Goal: Information Seeking & Learning: Learn about a topic

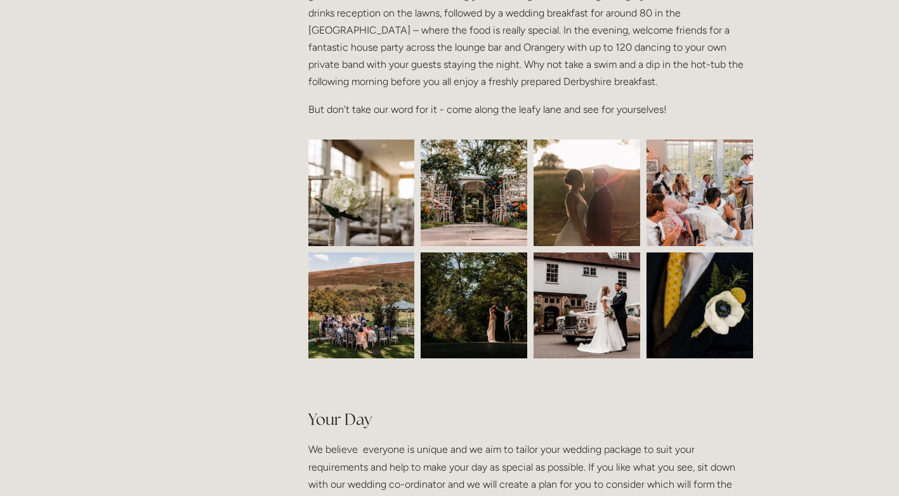
scroll to position [571, 0]
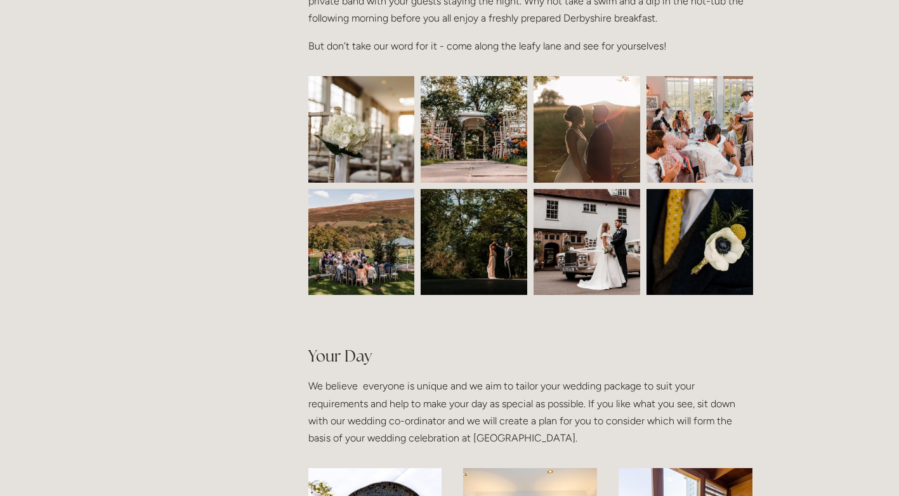
click at [459, 149] on img at bounding box center [474, 129] width 160 height 107
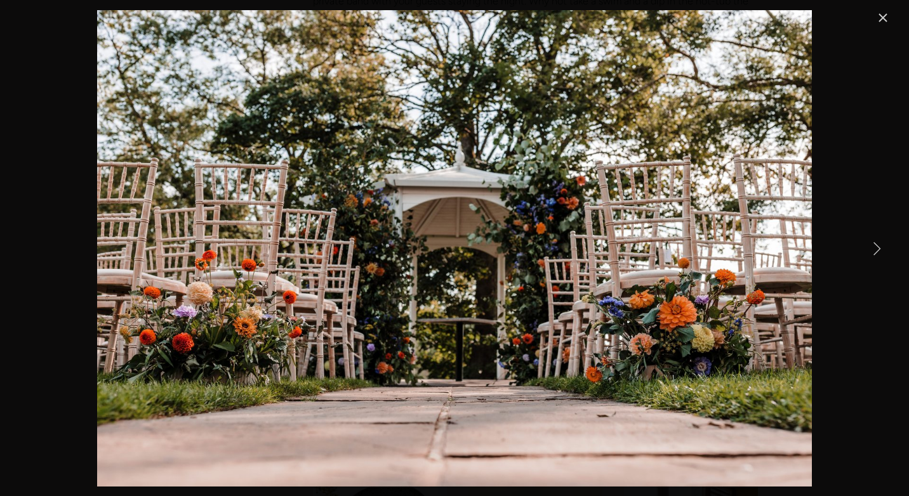
click at [870, 253] on link "Next Item" at bounding box center [876, 248] width 28 height 28
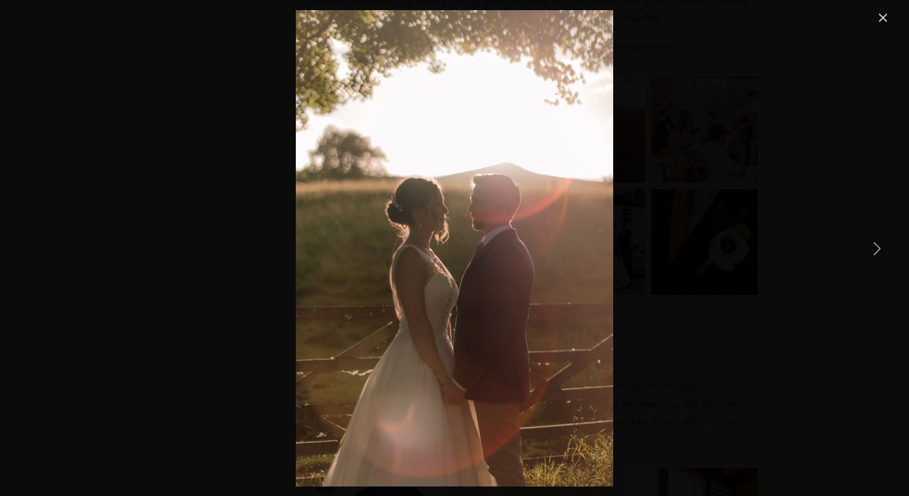
click at [870, 253] on link "Next Item" at bounding box center [876, 248] width 28 height 28
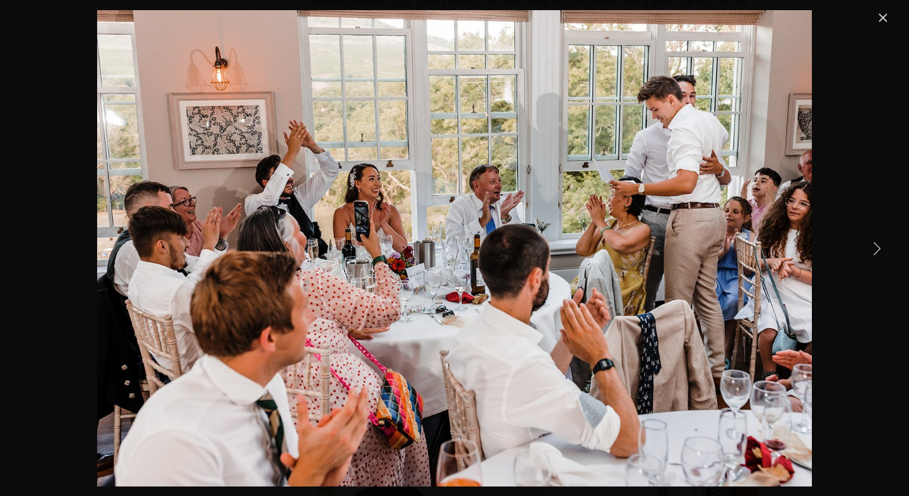
click at [871, 252] on link "Next Item" at bounding box center [876, 248] width 28 height 28
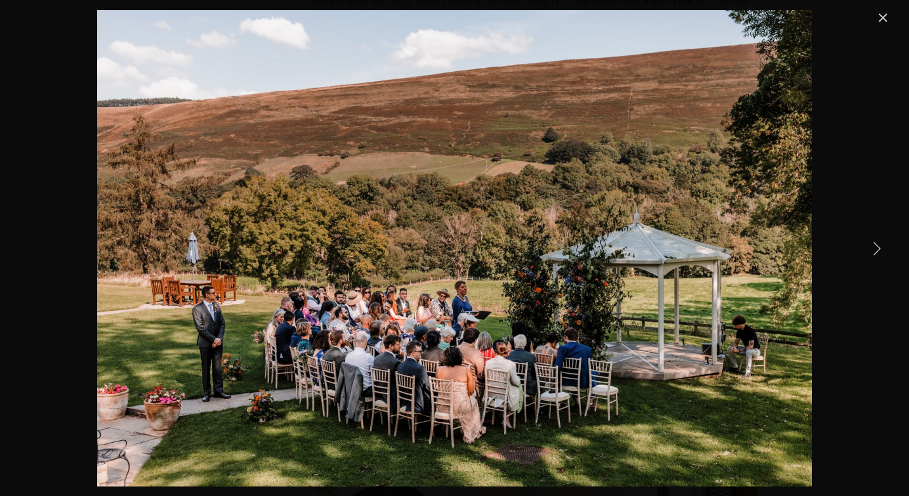
click at [871, 252] on link "Next Item" at bounding box center [876, 248] width 28 height 28
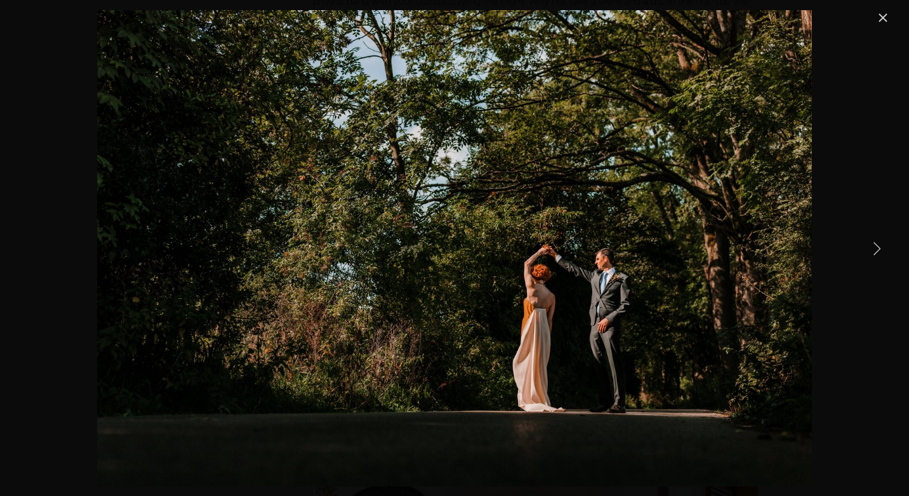
click at [871, 252] on link "Next Item" at bounding box center [876, 248] width 28 height 28
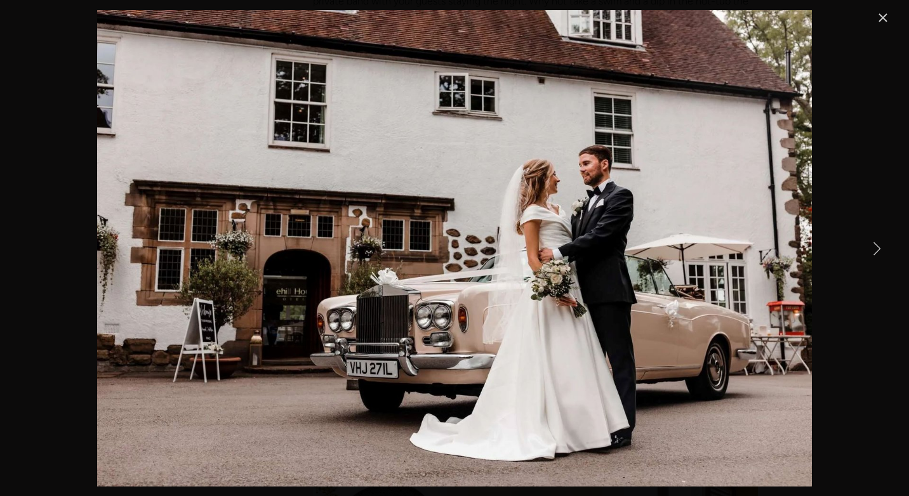
click at [871, 252] on link "Next Item" at bounding box center [876, 248] width 28 height 28
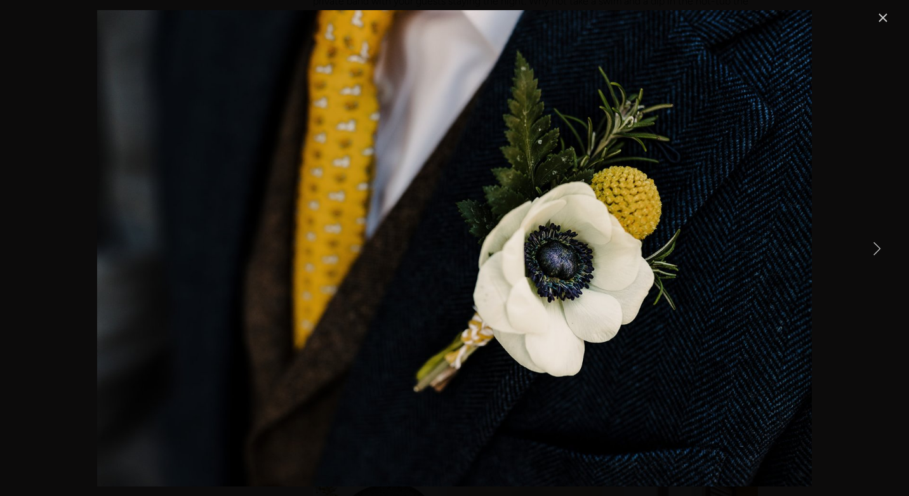
click at [871, 252] on link "Next Item" at bounding box center [876, 248] width 28 height 28
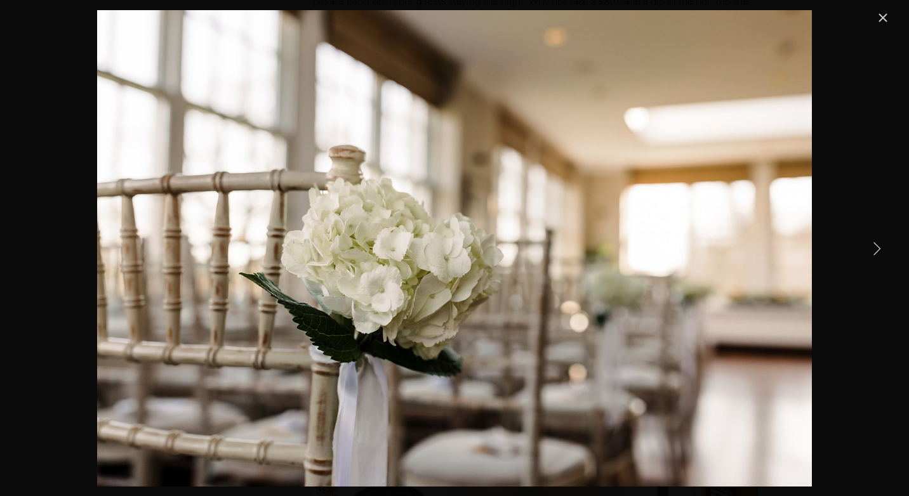
click at [871, 252] on link "Next Item" at bounding box center [876, 248] width 28 height 28
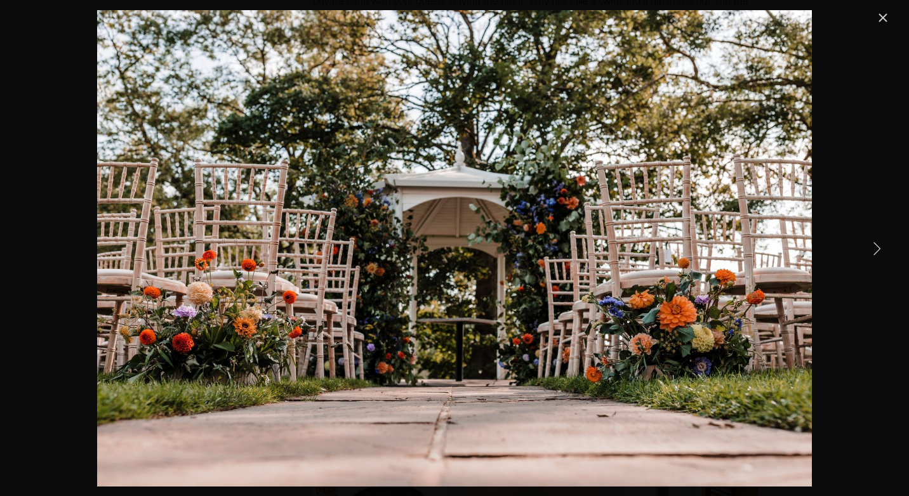
click at [885, 19] on link "Close" at bounding box center [882, 17] width 15 height 15
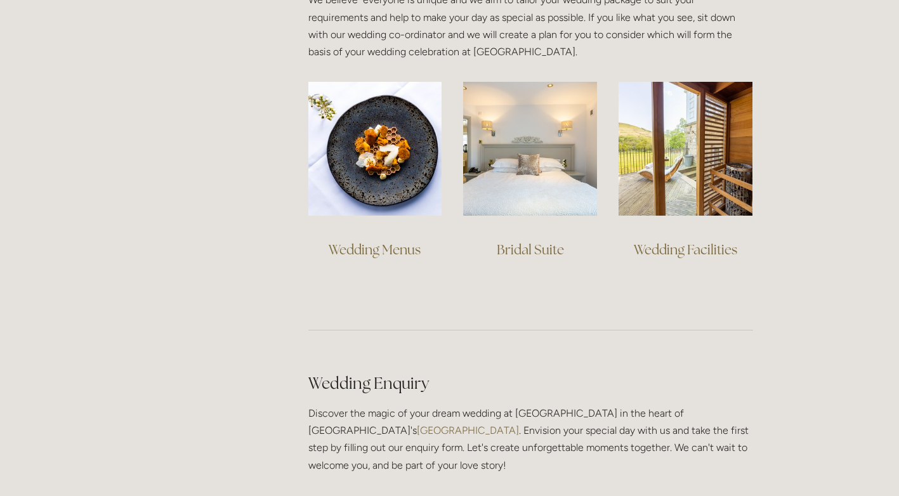
scroll to position [825, 0]
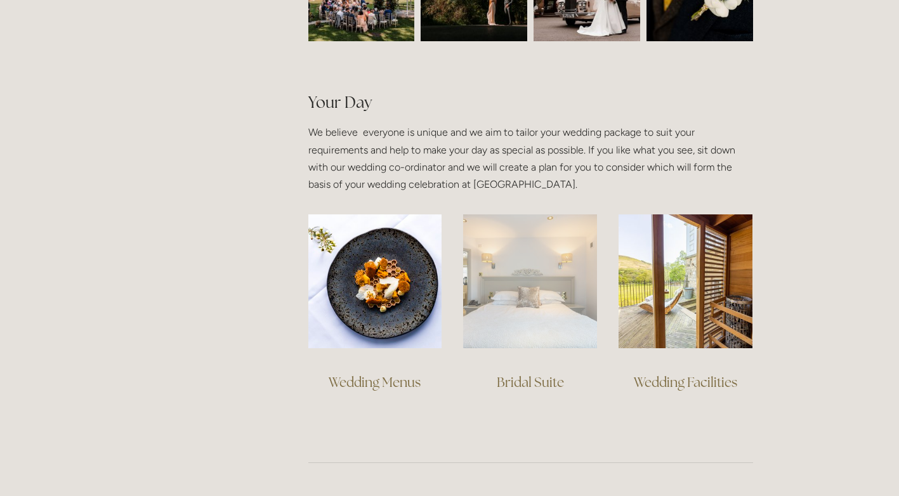
click at [521, 317] on img at bounding box center [530, 281] width 134 height 134
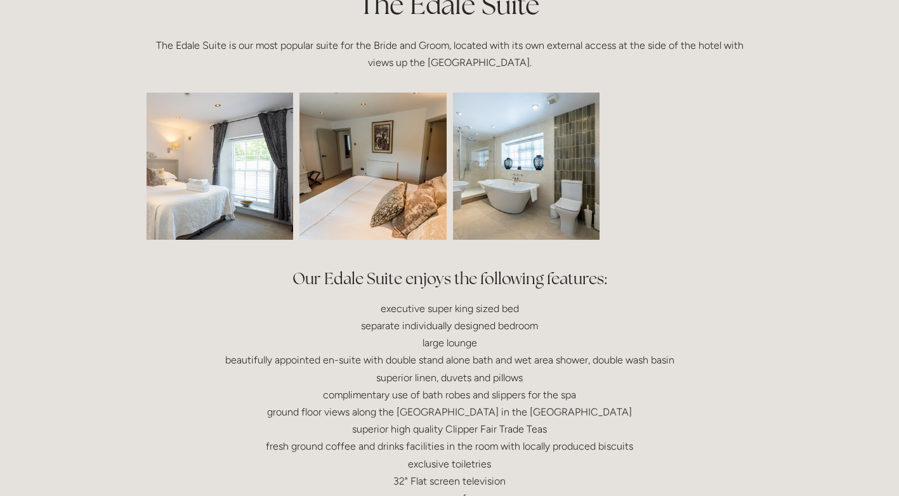
scroll to position [317, 0]
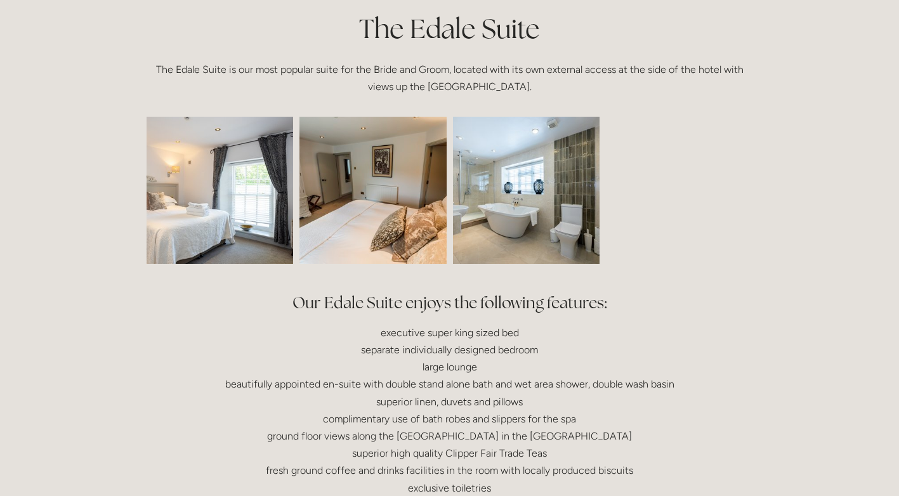
click at [390, 231] on img at bounding box center [373, 190] width 221 height 147
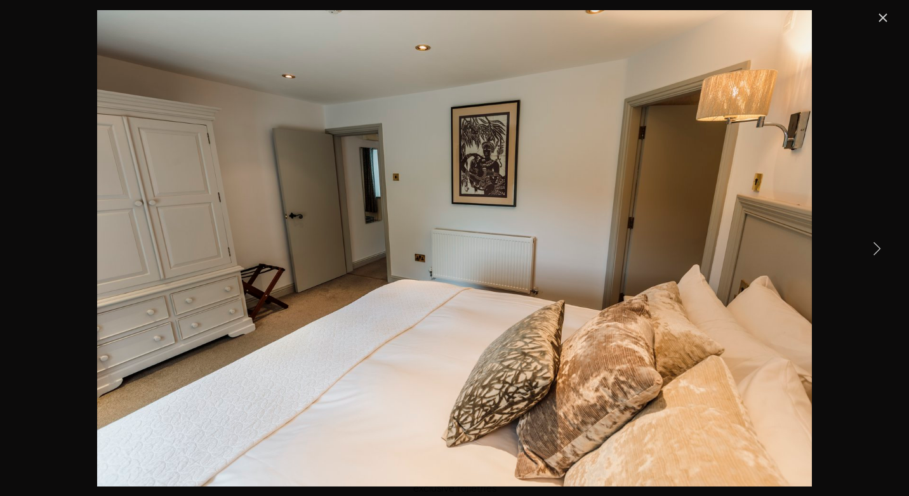
click at [876, 254] on link "Next Item" at bounding box center [876, 248] width 28 height 28
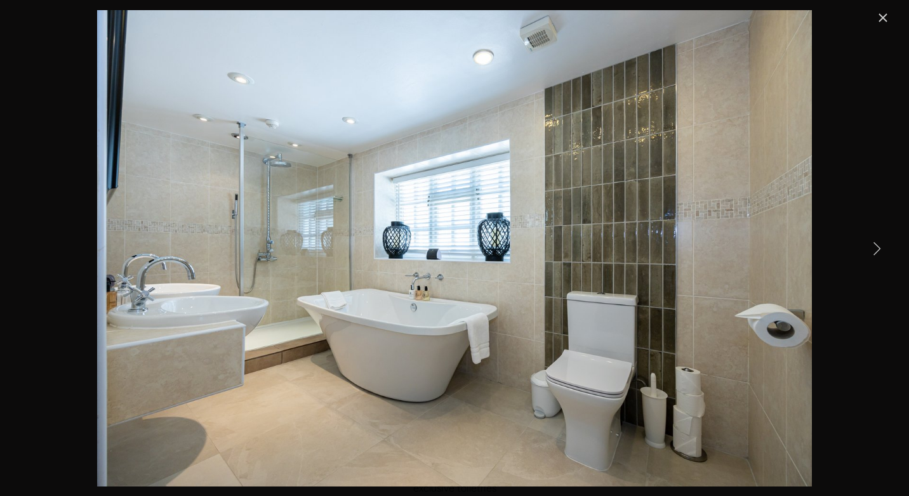
click at [876, 254] on link "Next Item" at bounding box center [876, 248] width 28 height 28
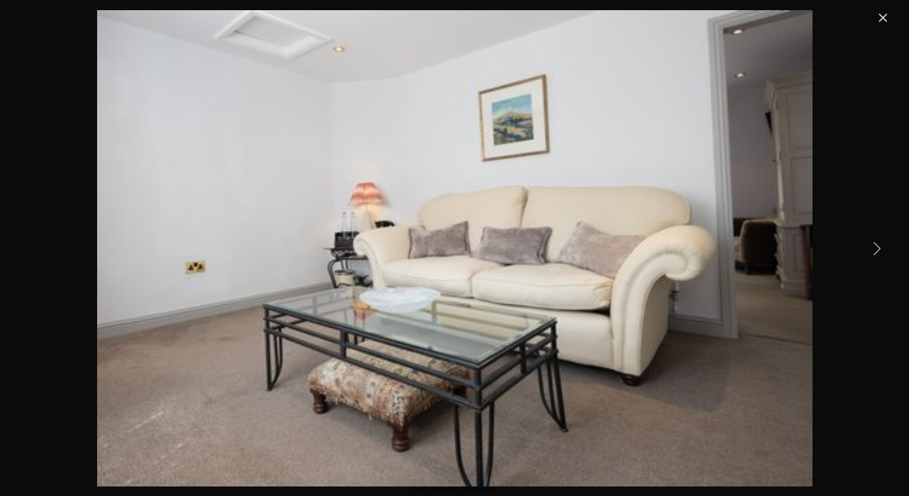
click at [876, 254] on link "Next Item" at bounding box center [876, 248] width 28 height 28
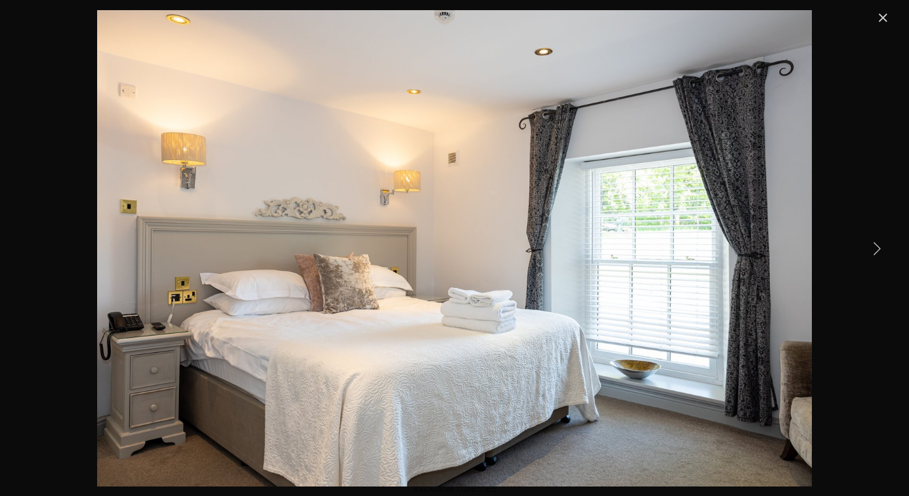
click at [876, 254] on link "Next Item" at bounding box center [876, 248] width 28 height 28
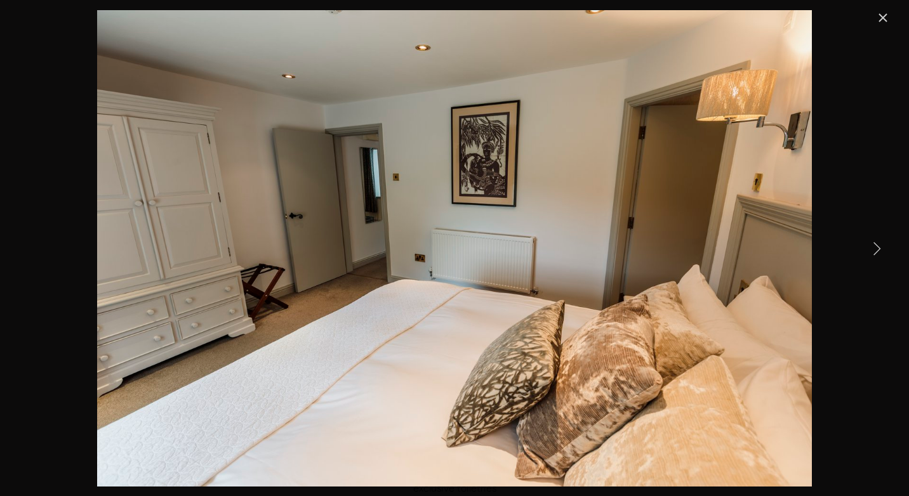
click at [876, 254] on link "Next Item" at bounding box center [876, 248] width 28 height 28
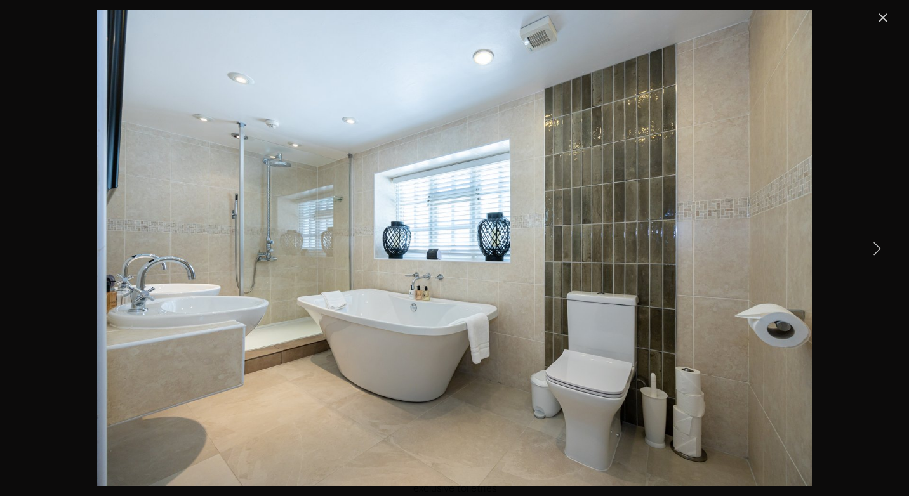
click at [876, 254] on link "Next Item" at bounding box center [876, 248] width 28 height 28
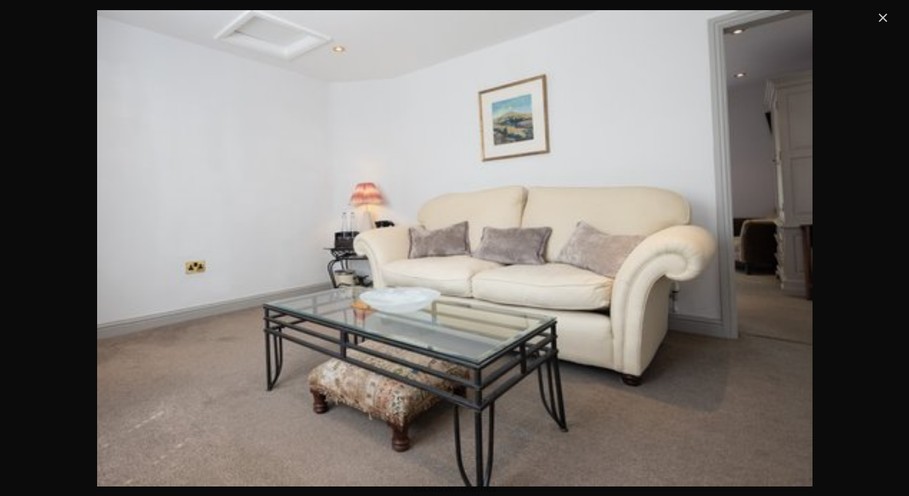
click at [881, 22] on link "Close" at bounding box center [882, 17] width 15 height 15
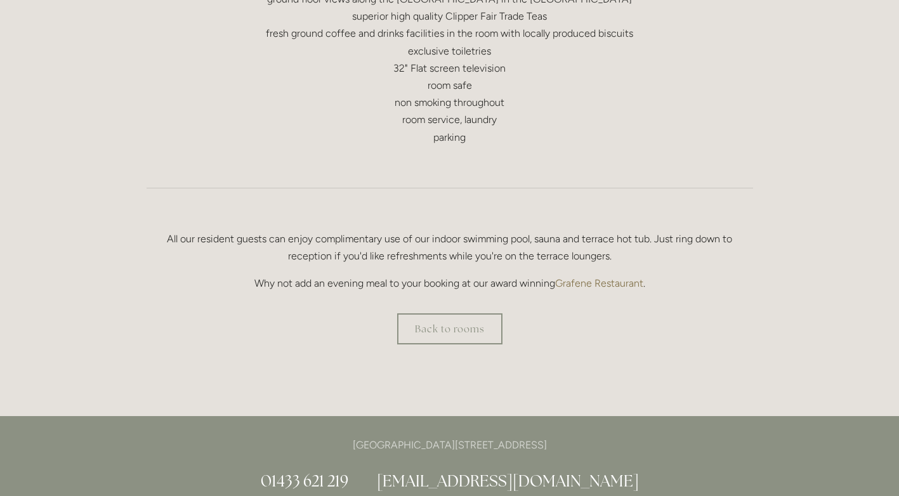
scroll to position [761, 0]
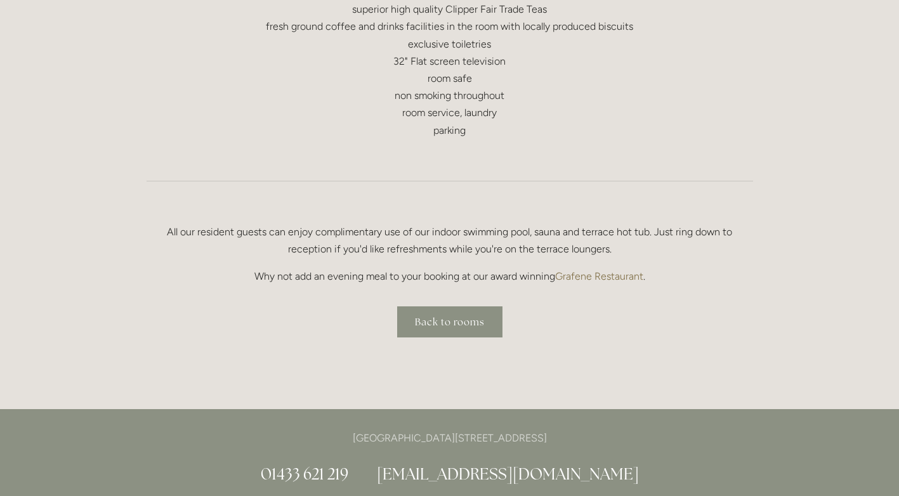
click at [421, 327] on link "Back to rooms" at bounding box center [449, 321] width 105 height 31
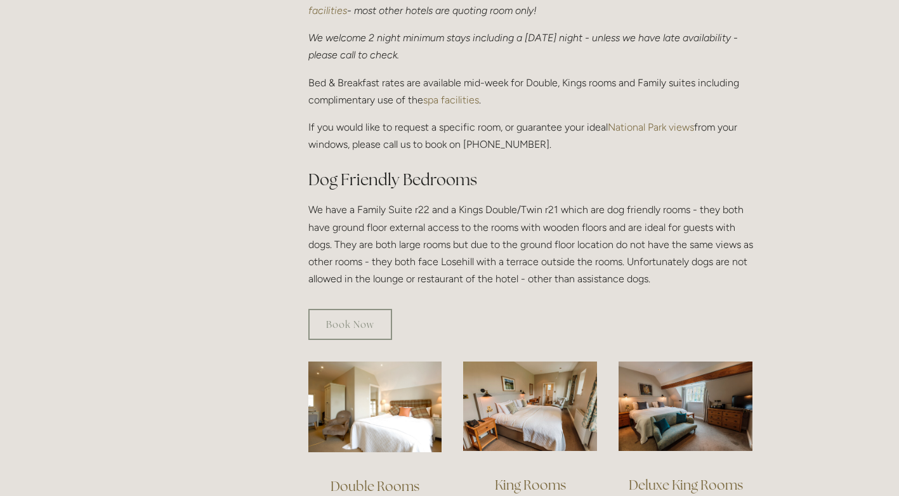
scroll to position [634, 0]
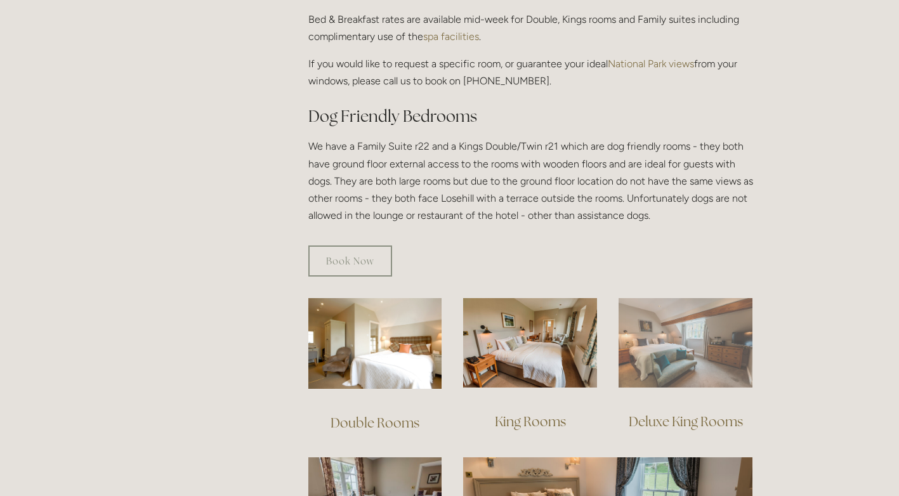
click at [664, 345] on img at bounding box center [686, 342] width 134 height 89
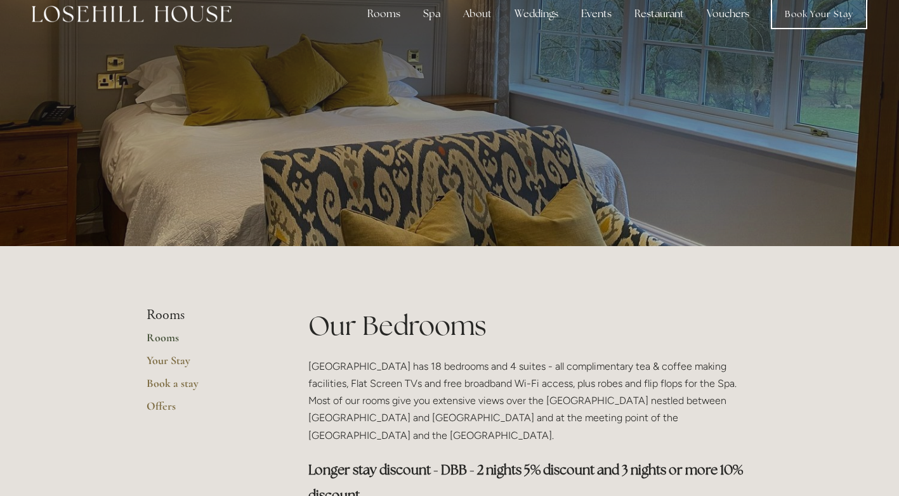
scroll to position [0, 0]
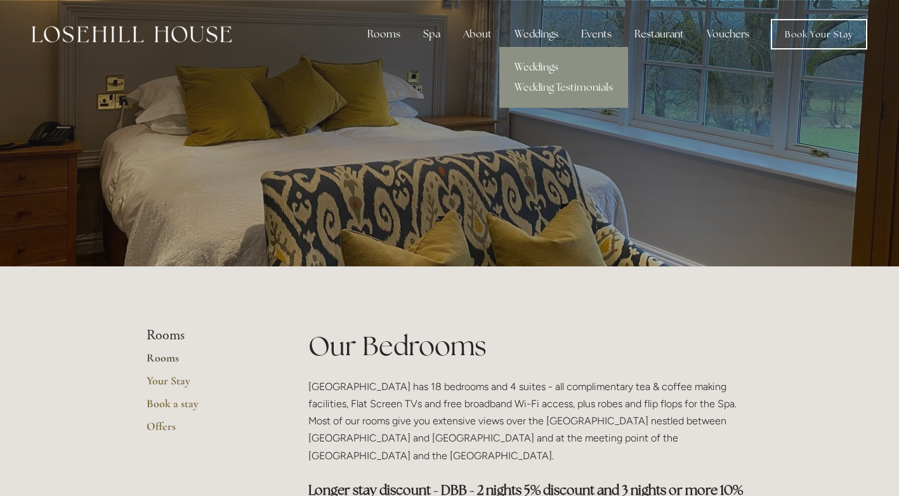
click at [527, 63] on link "Weddings" at bounding box center [563, 67] width 129 height 20
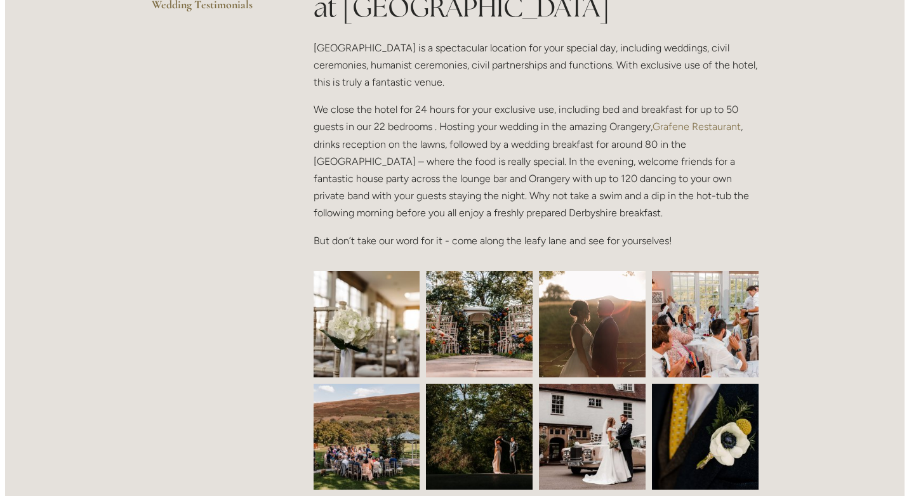
scroll to position [381, 0]
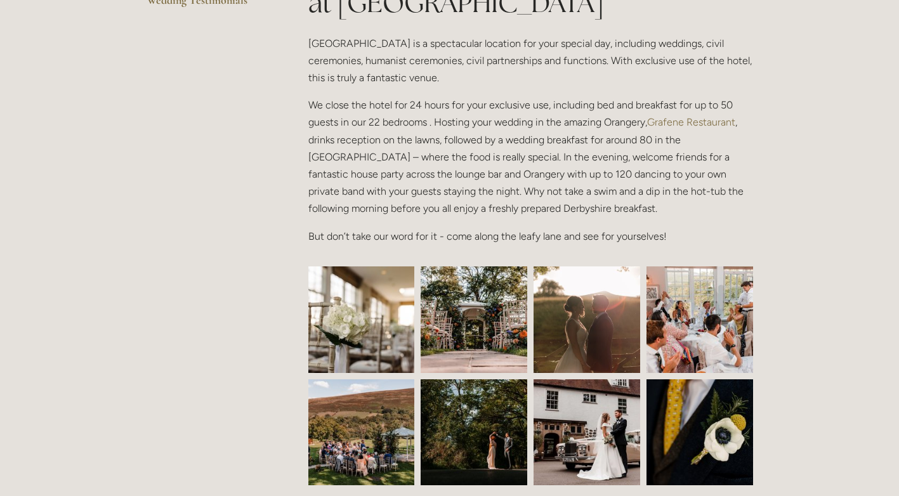
click at [355, 346] on img at bounding box center [362, 319] width 160 height 107
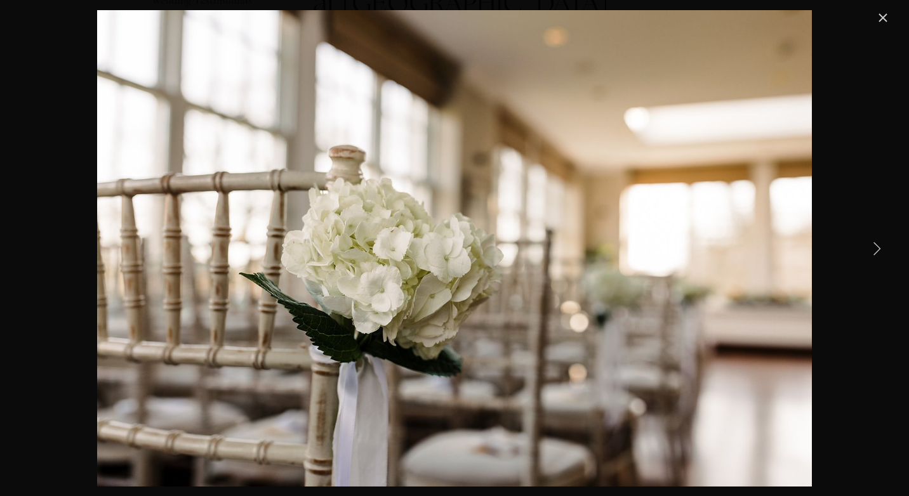
click at [874, 251] on link "Next Item" at bounding box center [876, 248] width 28 height 28
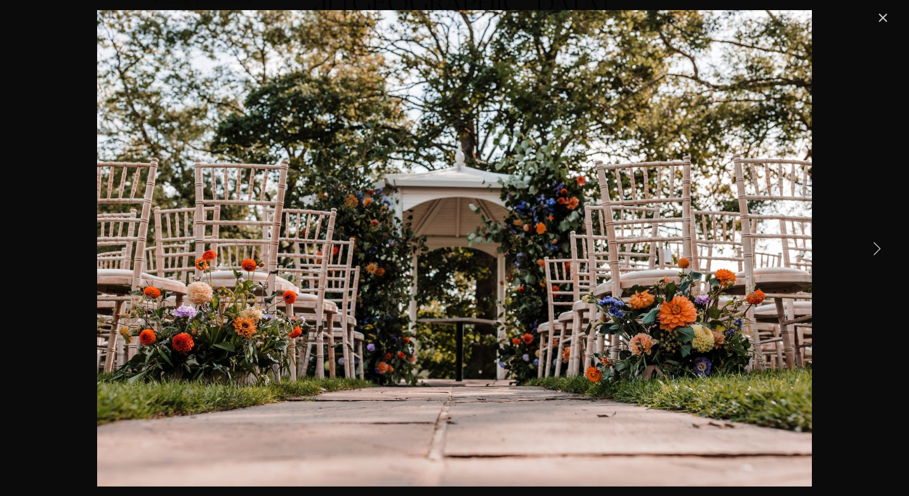
click at [874, 251] on link "Next Item" at bounding box center [876, 248] width 28 height 28
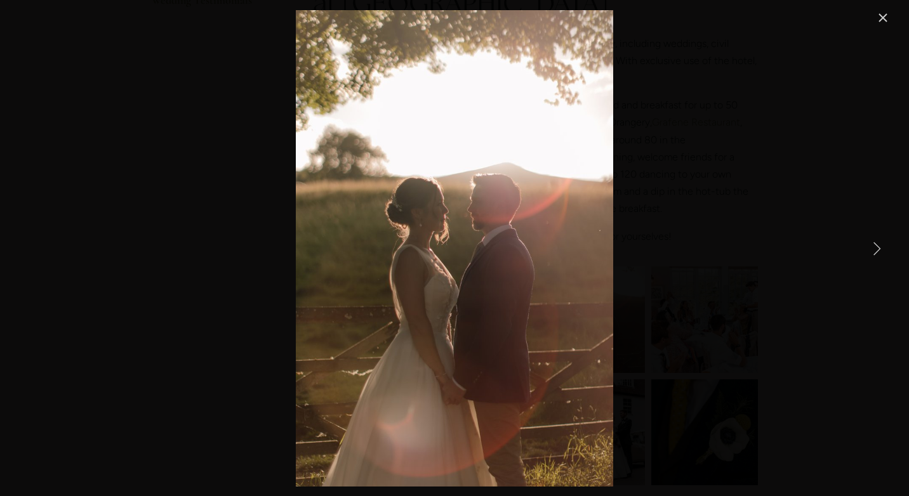
click at [874, 251] on link "Next Item" at bounding box center [876, 248] width 28 height 28
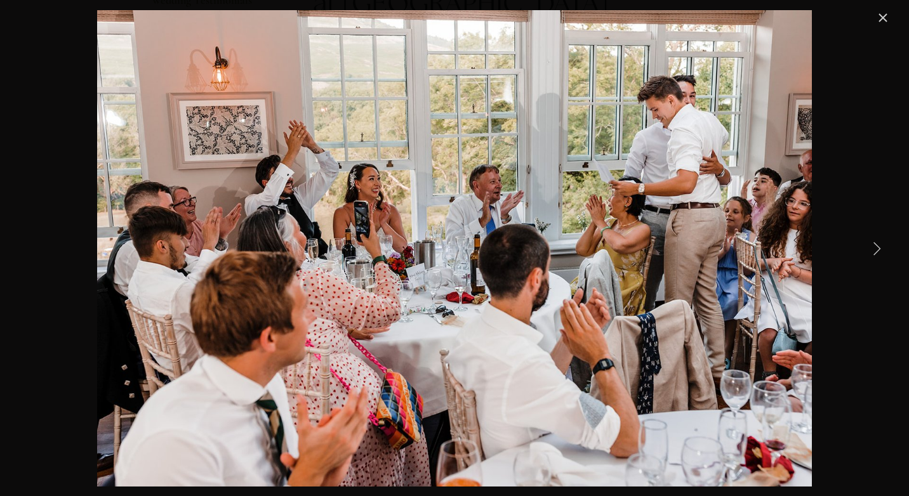
click at [874, 251] on link "Next Item" at bounding box center [876, 248] width 28 height 28
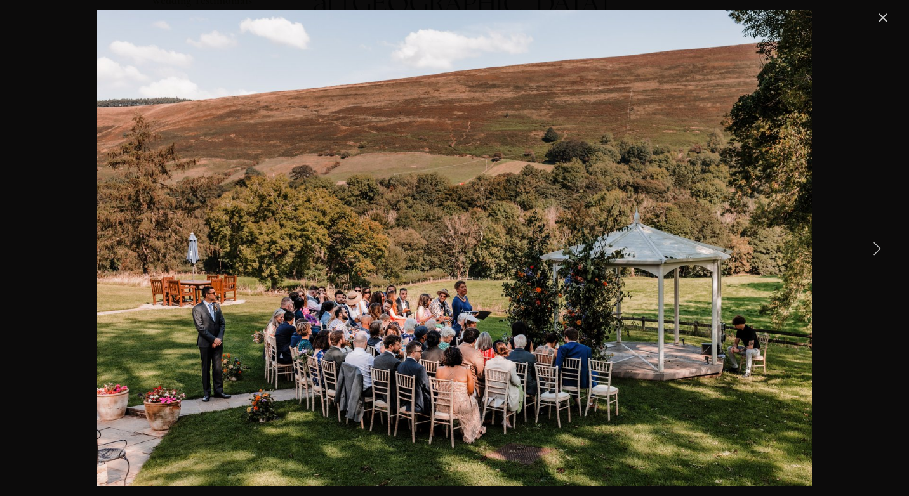
click at [874, 246] on link "Next Item" at bounding box center [876, 248] width 28 height 28
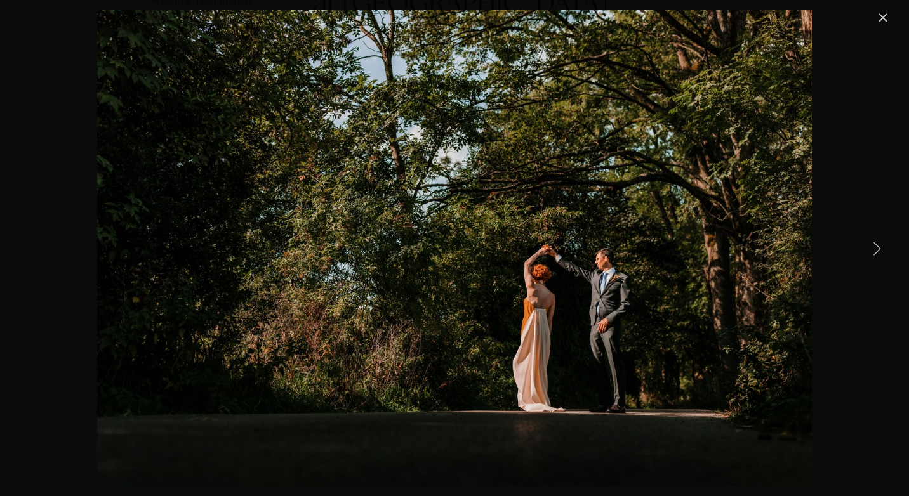
click at [874, 246] on link "Next Item" at bounding box center [876, 248] width 28 height 28
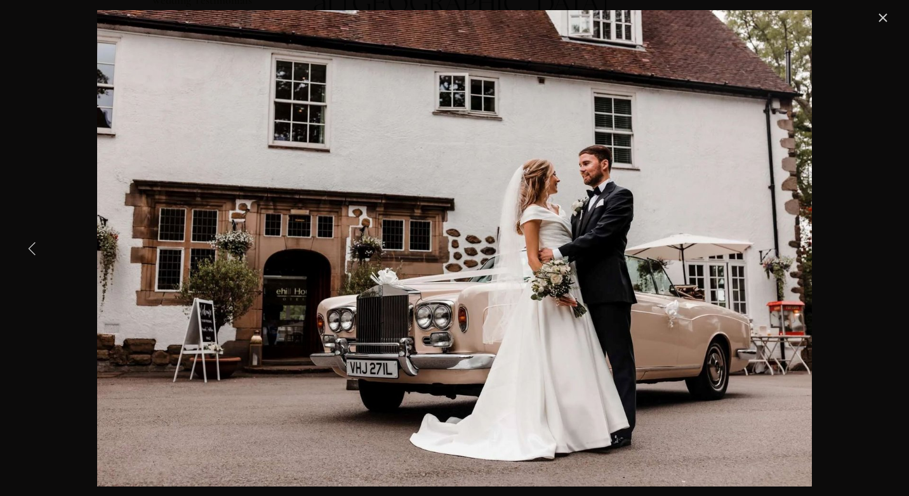
click at [34, 251] on link "Previous Item" at bounding box center [32, 248] width 28 height 28
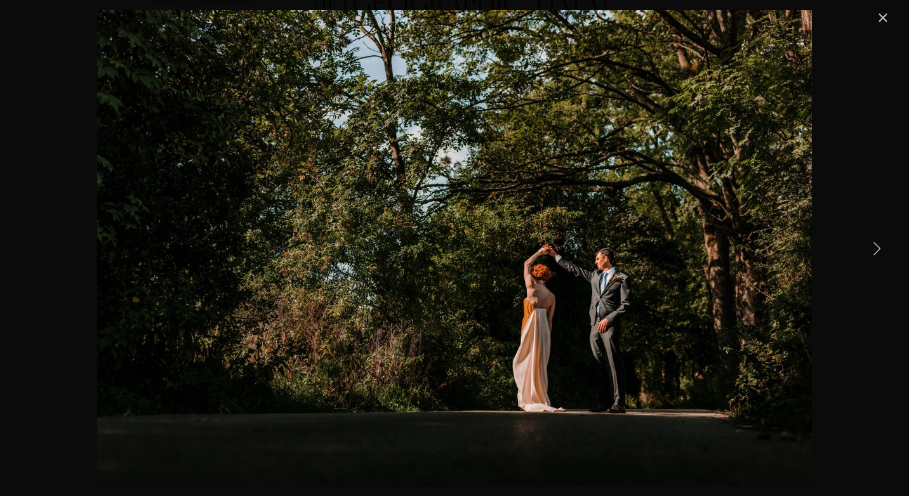
click at [883, 253] on link "Next Item" at bounding box center [876, 248] width 28 height 28
